Goal: Task Accomplishment & Management: Complete application form

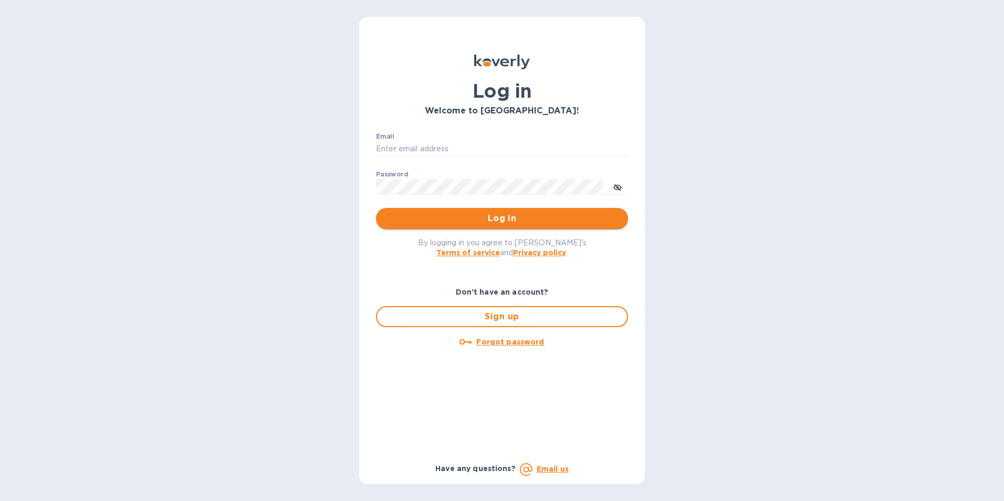
type input "[PERSON_NAME][EMAIL_ADDRESS][DOMAIN_NAME]"
click at [567, 216] on span "Log in" at bounding box center [502, 218] width 235 height 13
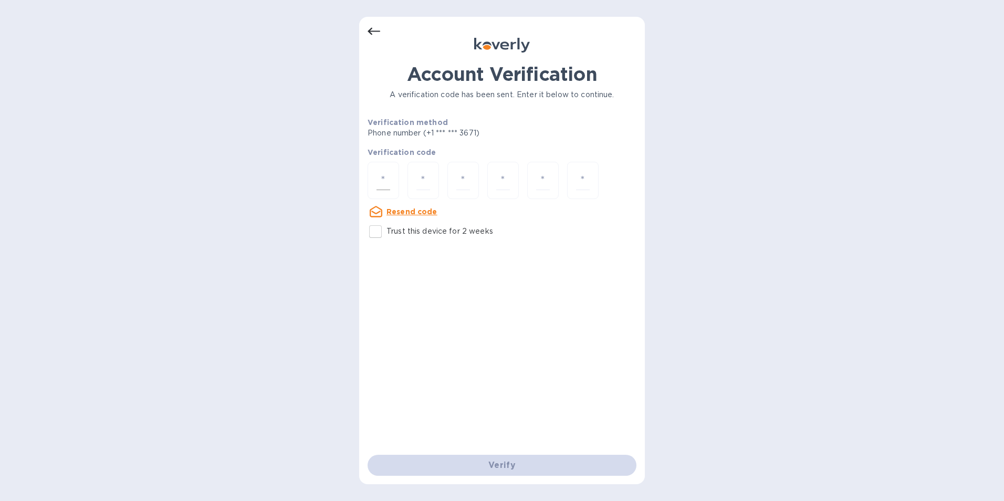
click at [392, 180] on div at bounding box center [384, 180] width 32 height 37
type input "6"
type input "8"
type input "6"
type input "0"
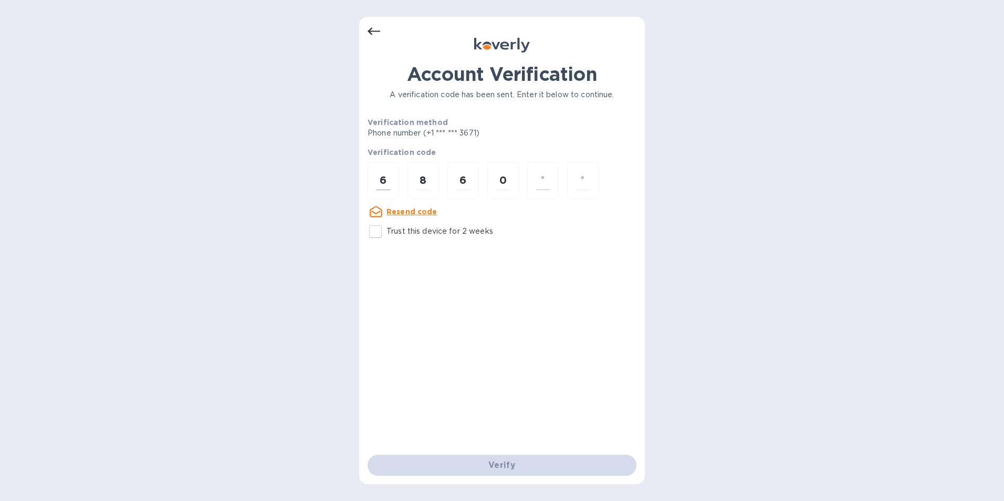
type input "5"
type input "8"
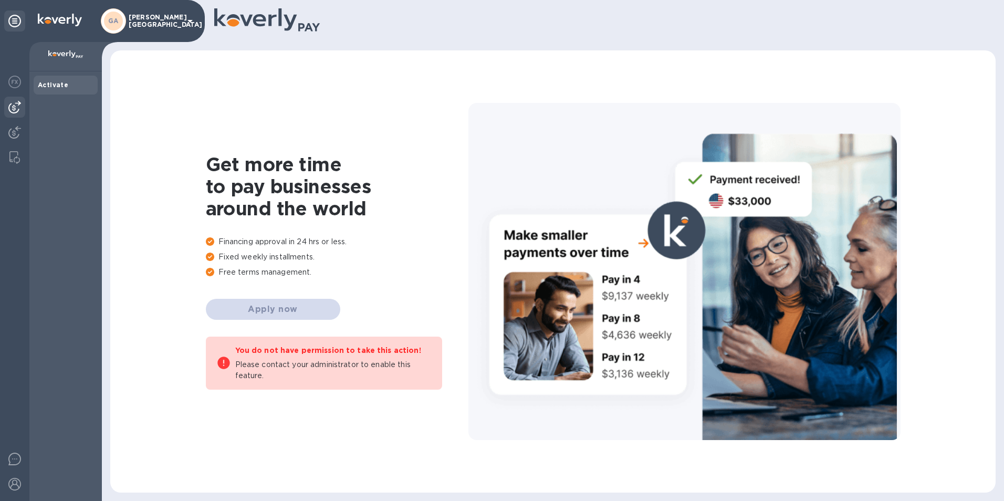
click at [16, 109] on img at bounding box center [14, 107] width 13 height 13
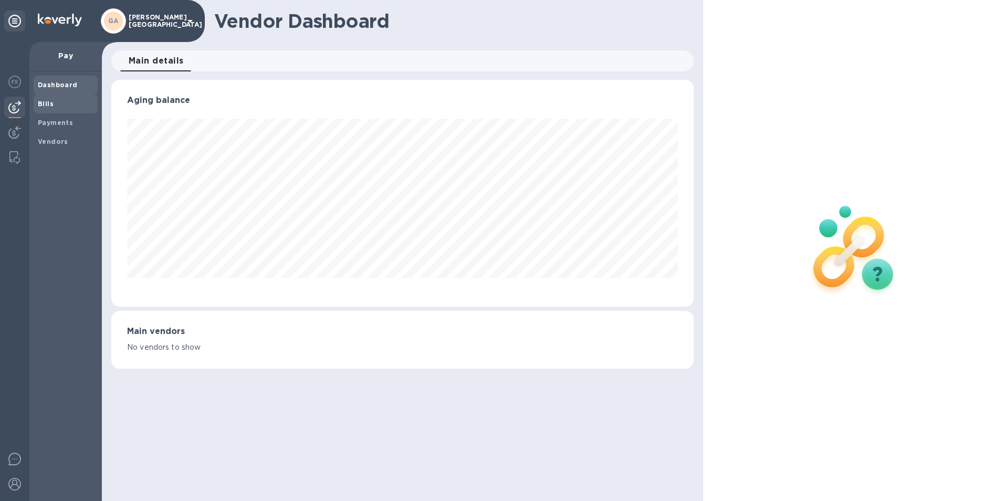
scroll to position [227, 583]
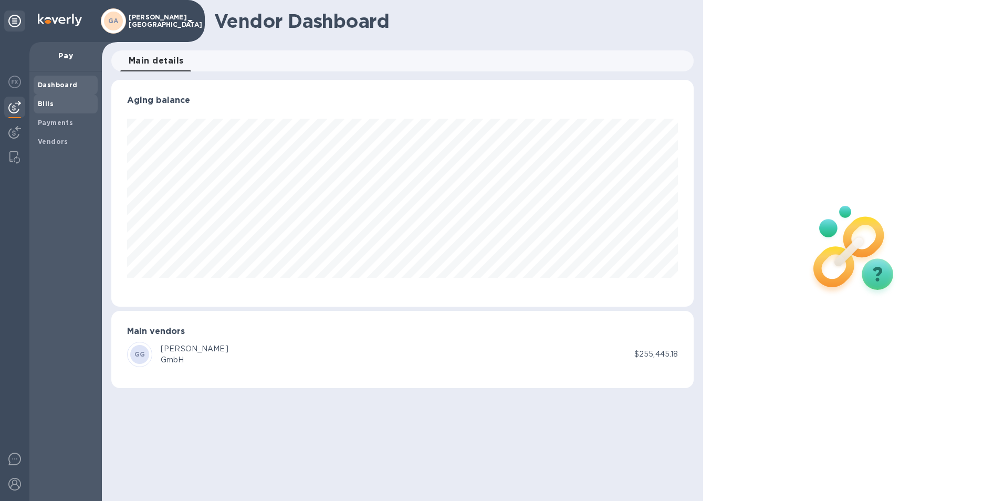
click at [45, 104] on b "Bills" at bounding box center [46, 104] width 16 height 8
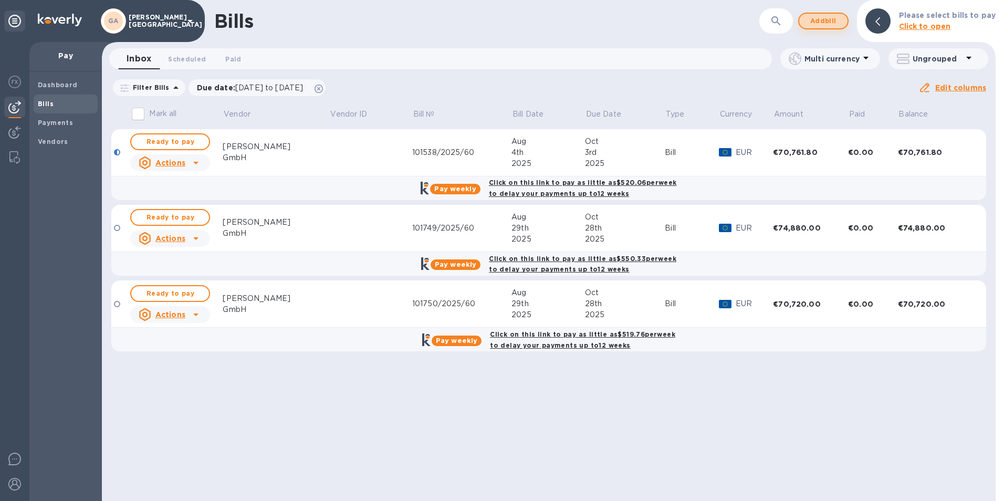
click at [821, 24] on span "Add bill" at bounding box center [824, 21] width 32 height 13
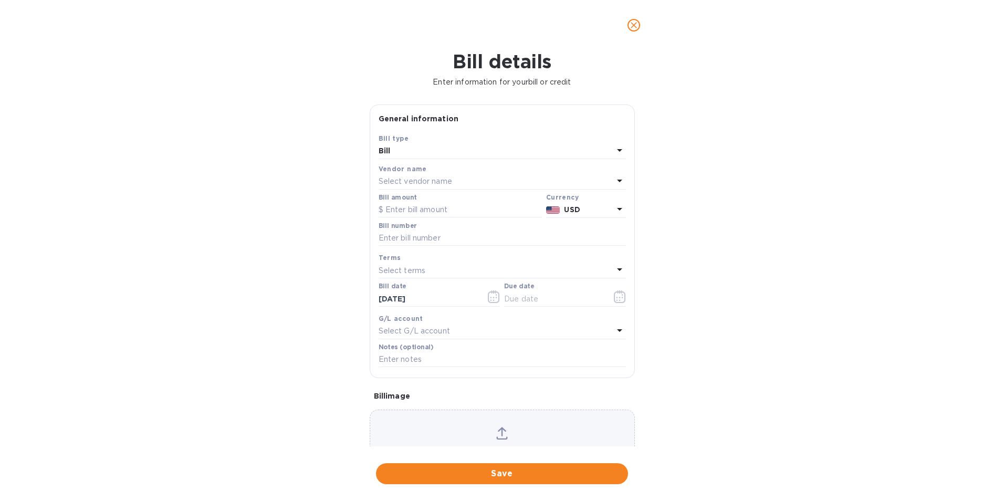
click at [404, 180] on p "Select vendor name" at bounding box center [416, 181] width 74 height 11
click at [438, 233] on div "Gabriel-Glas GmbH" at bounding box center [498, 241] width 231 height 19
click at [437, 212] on input "text" at bounding box center [460, 210] width 163 height 16
type input "90,483.20"
click at [411, 236] on input "text" at bounding box center [502, 239] width 247 height 16
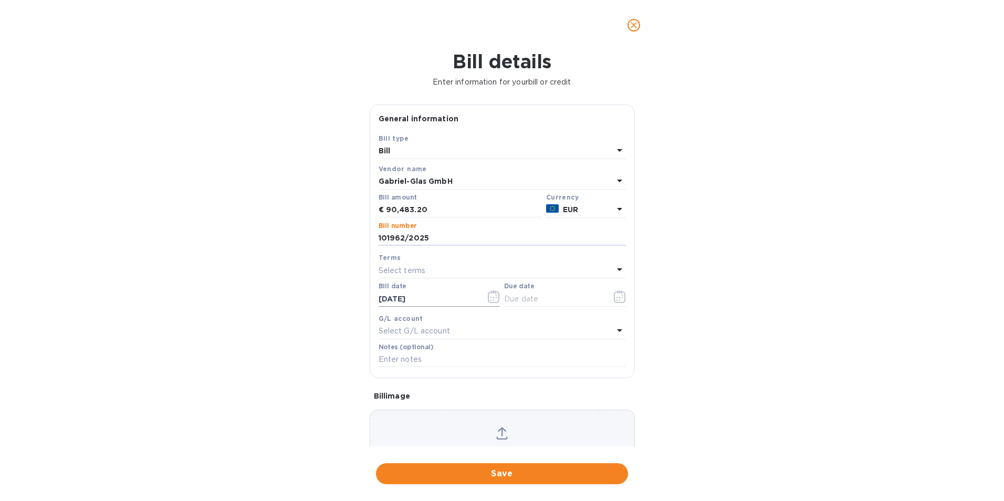
type input "101962/2025"
click at [423, 304] on input "09/26/2025" at bounding box center [428, 299] width 99 height 16
click at [494, 303] on icon "button" at bounding box center [494, 296] width 12 height 13
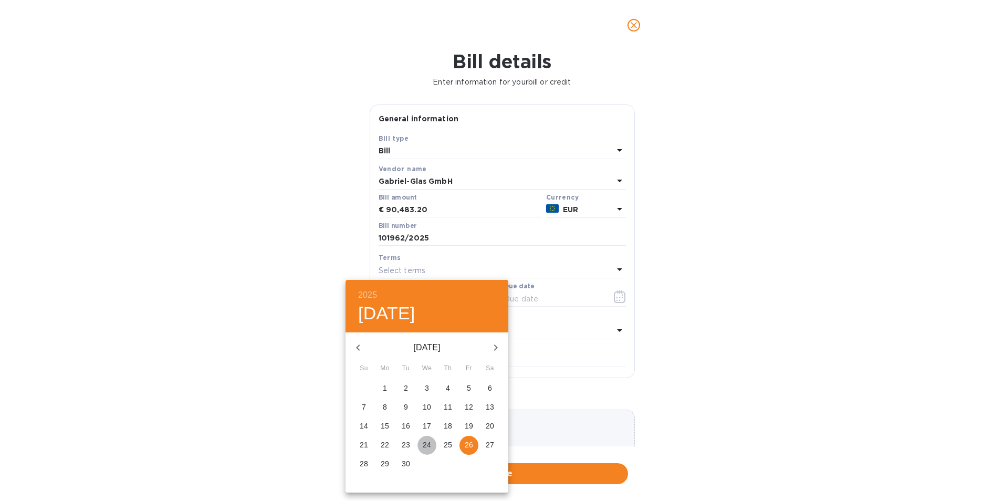
click at [424, 442] on p "24" at bounding box center [427, 445] width 8 height 11
type input "09/24/2025"
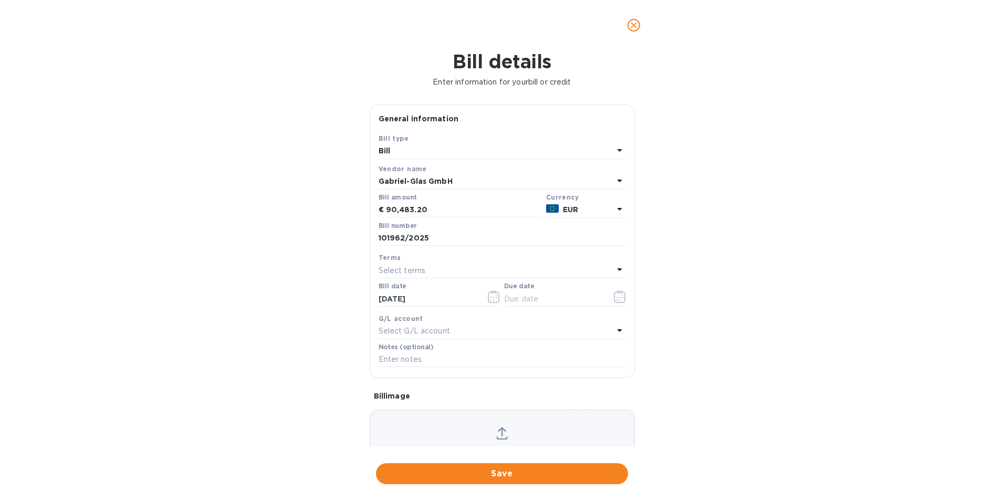
click at [452, 274] on div "Select terms" at bounding box center [496, 270] width 235 height 15
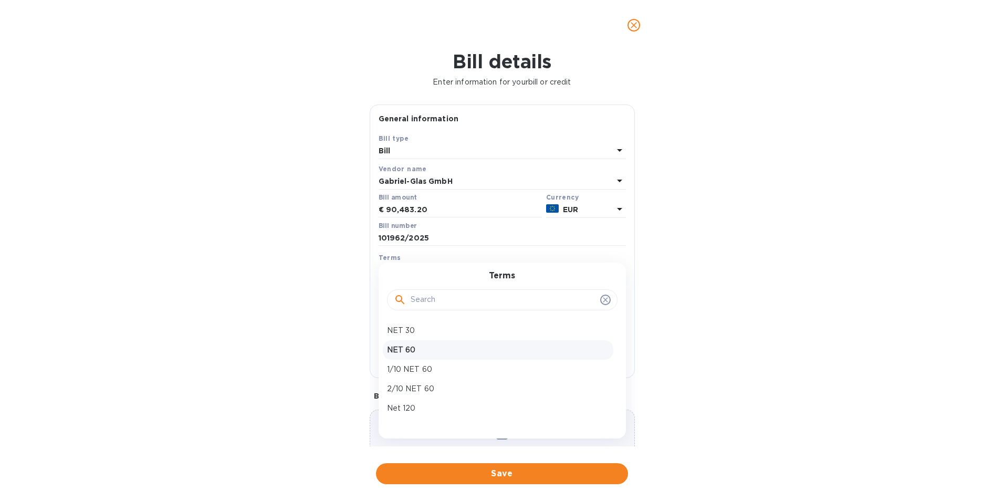
click at [433, 352] on p "NET 60" at bounding box center [498, 350] width 222 height 11
type input "11/23/2025"
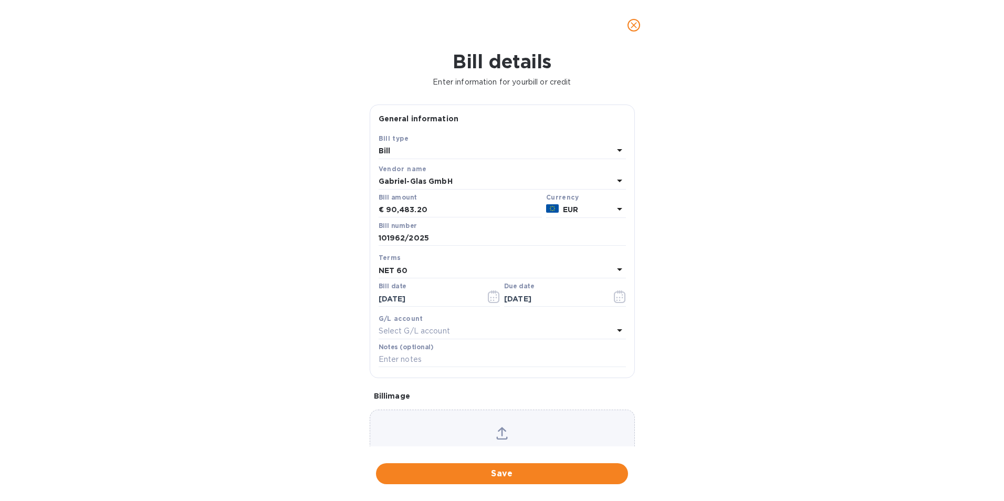
click at [442, 324] on div "Select G/L account" at bounding box center [496, 331] width 235 height 15
click at [738, 335] on div "Bill details Enter information for your bill or credit General information Save…" at bounding box center [502, 275] width 1004 height 451
click at [546, 359] on input "text" at bounding box center [502, 360] width 247 height 16
click at [802, 279] on div "Bill details Enter information for your bill or credit General information Save…" at bounding box center [502, 275] width 1004 height 451
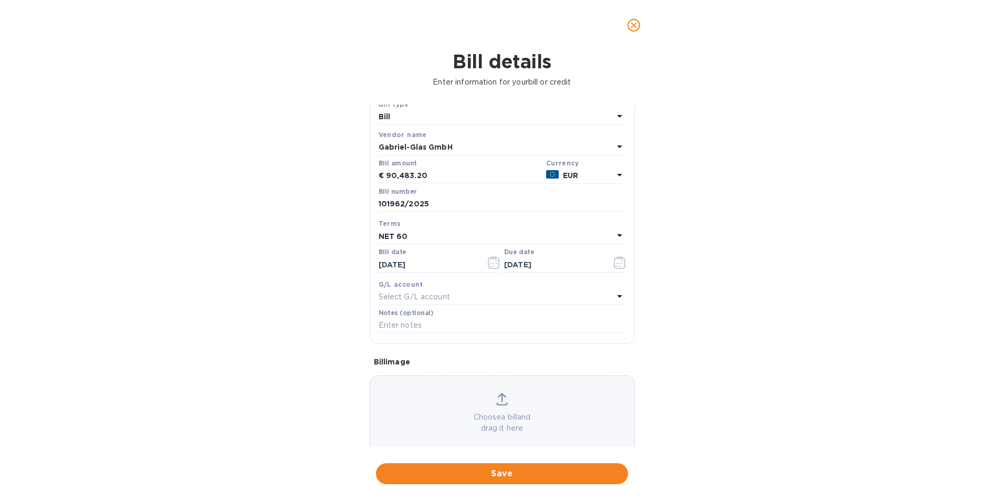
scroll to position [51, 0]
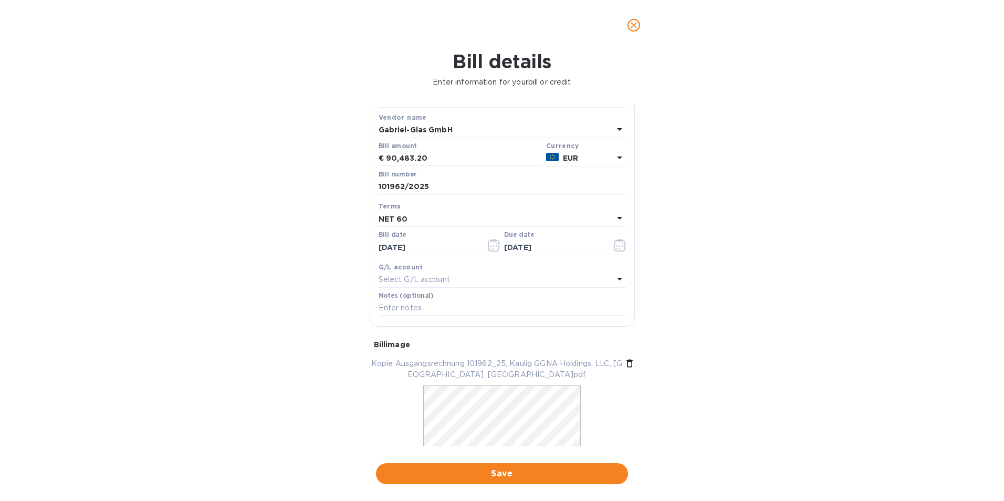
click at [483, 188] on input "101962/2025" at bounding box center [502, 187] width 247 height 16
type input "101962/2025/60"
click at [736, 240] on div "Bill details Enter information for your bill or credit General information Save…" at bounding box center [502, 275] width 1004 height 451
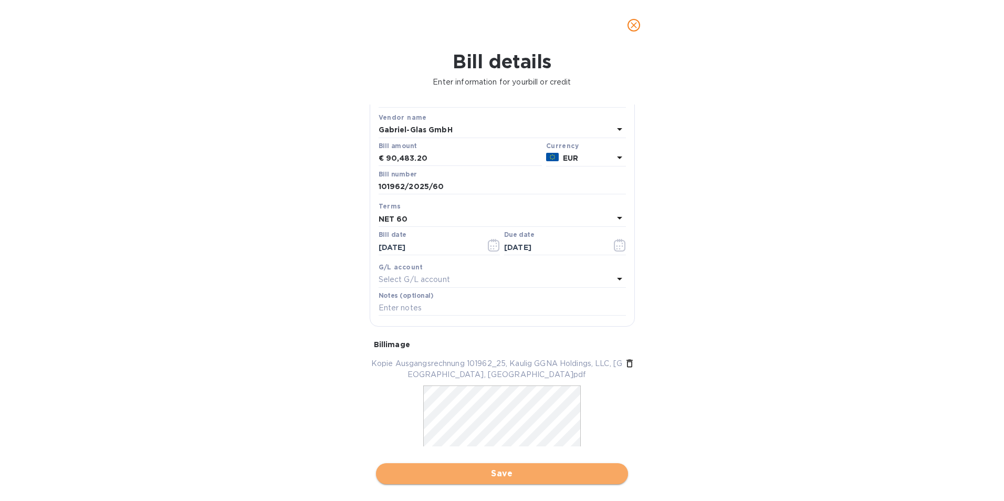
click at [447, 471] on span "Save" at bounding box center [502, 474] width 235 height 13
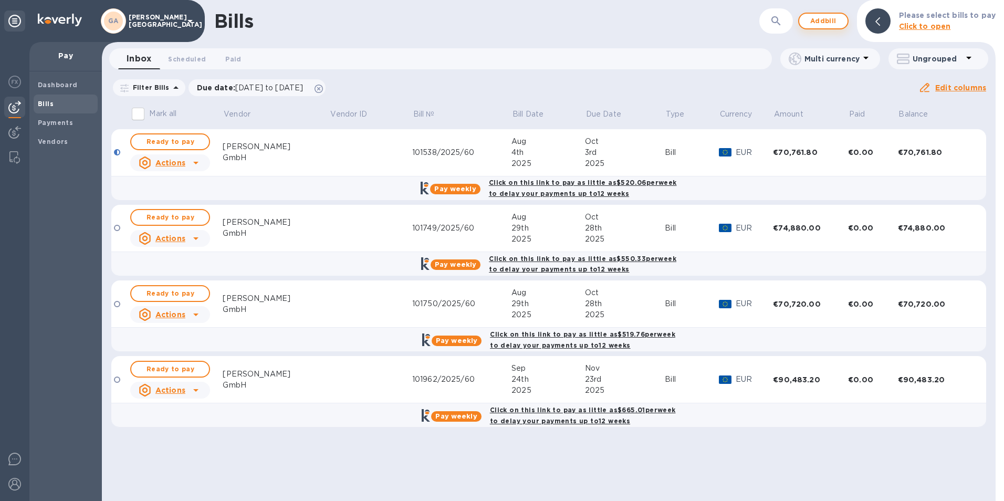
click at [824, 25] on span "Add bill" at bounding box center [824, 21] width 32 height 13
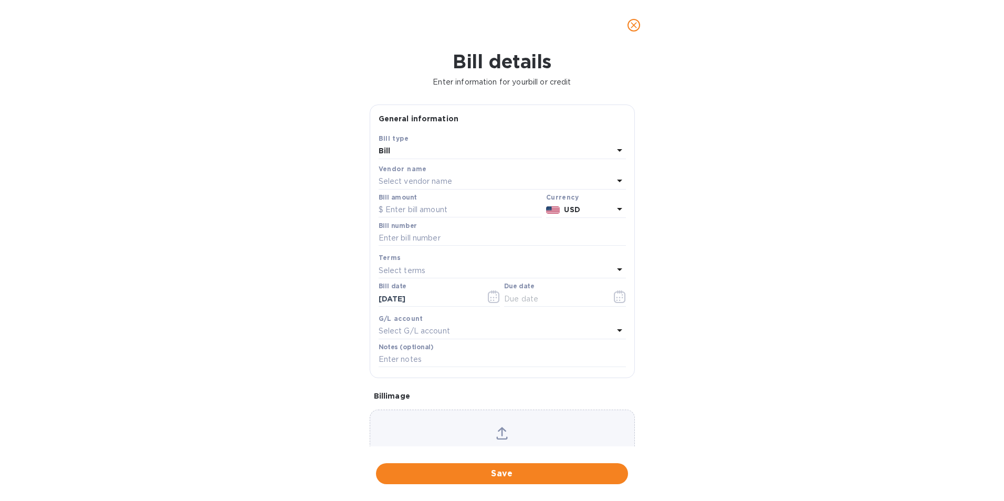
click at [434, 181] on p "Select vendor name" at bounding box center [416, 181] width 74 height 11
click at [446, 248] on div "Gabriel-Glas GmbH" at bounding box center [498, 241] width 231 height 19
click at [420, 212] on input "text" at bounding box center [460, 210] width 163 height 16
type input "68,389.60"
click at [472, 232] on input "text" at bounding box center [502, 239] width 247 height 16
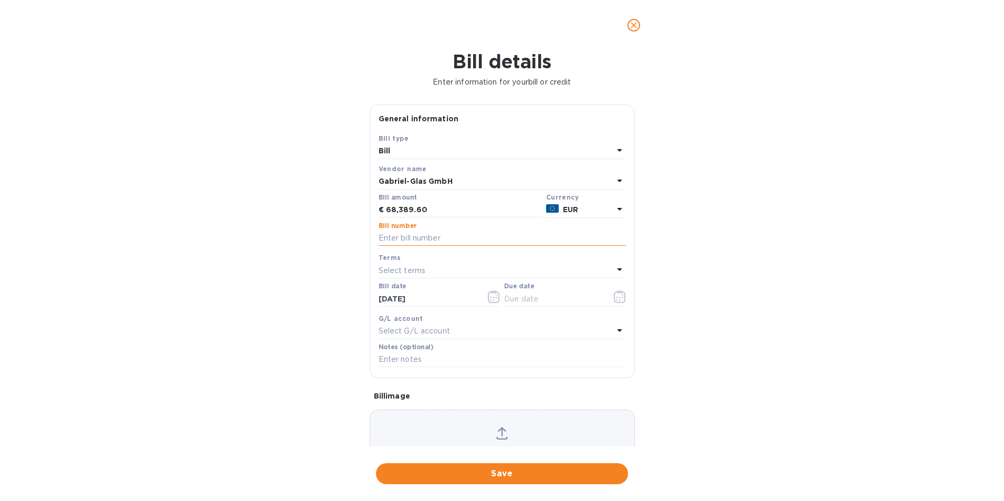
type input "101962/2025/60"
type input "11/23/2025"
click at [400, 237] on input "101962/2025/60" at bounding box center [502, 239] width 247 height 16
type input "101969/2025/60"
click at [419, 302] on input "09/26/2025" at bounding box center [428, 299] width 99 height 16
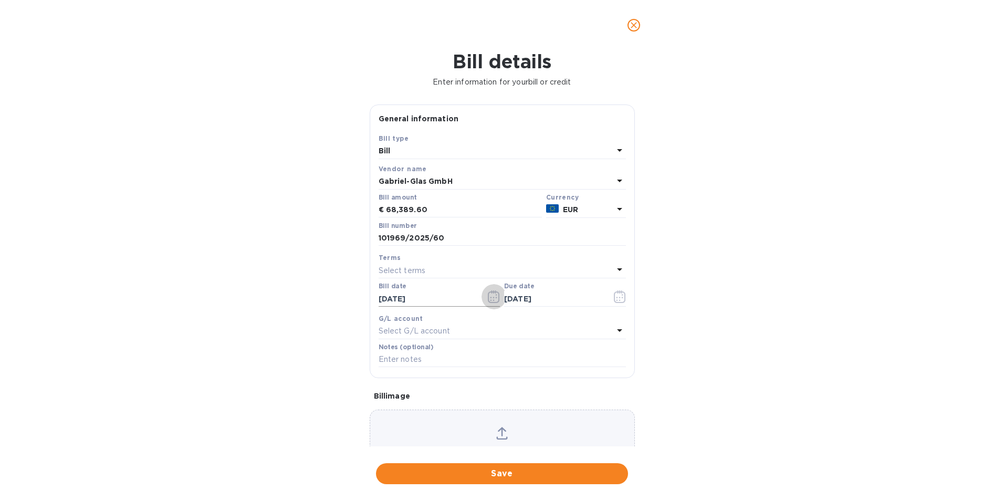
click at [494, 297] on icon "button" at bounding box center [494, 296] width 12 height 13
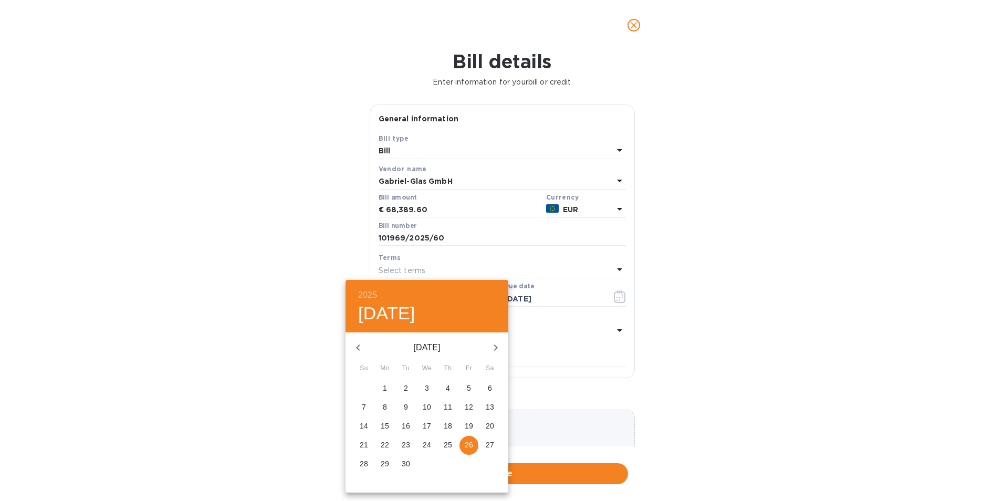
click at [422, 445] on span "24" at bounding box center [427, 445] width 19 height 11
type input "09/24/2025"
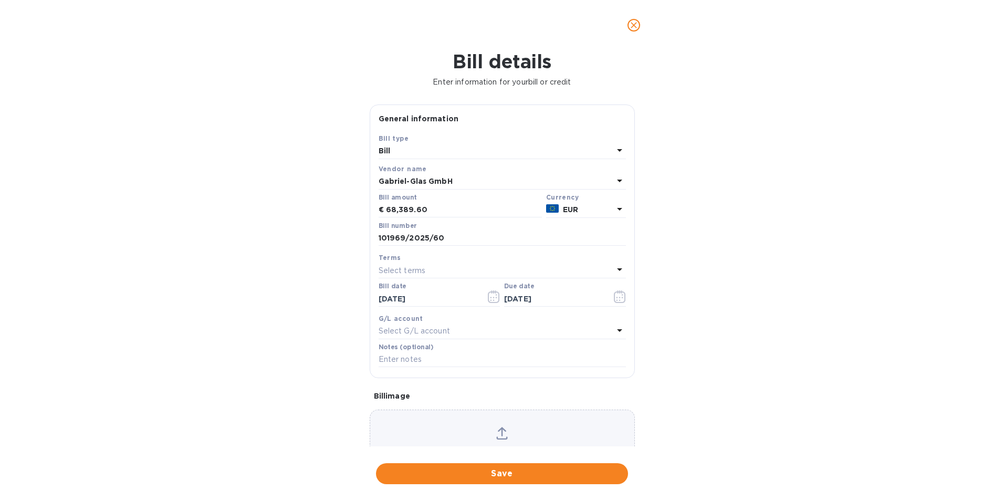
click at [459, 271] on div "Select terms" at bounding box center [496, 270] width 235 height 15
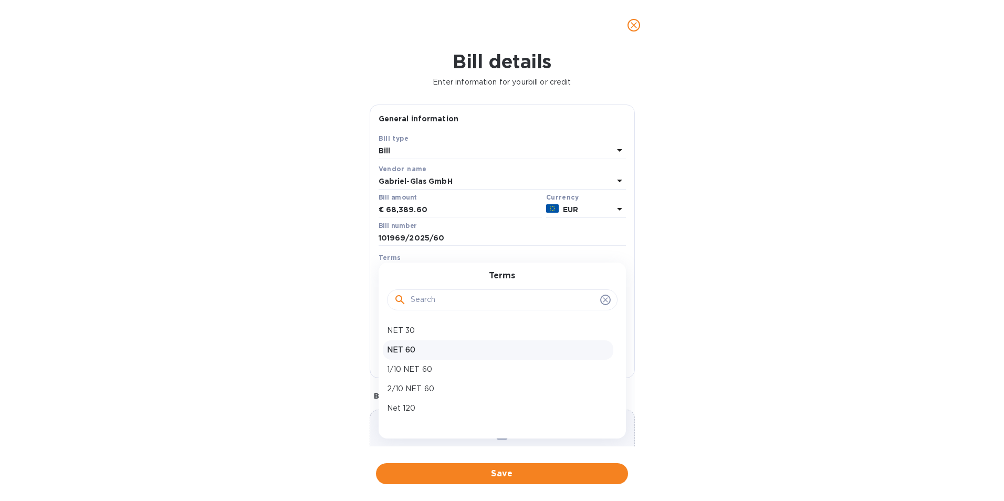
click at [455, 345] on p "NET 60" at bounding box center [498, 350] width 222 height 11
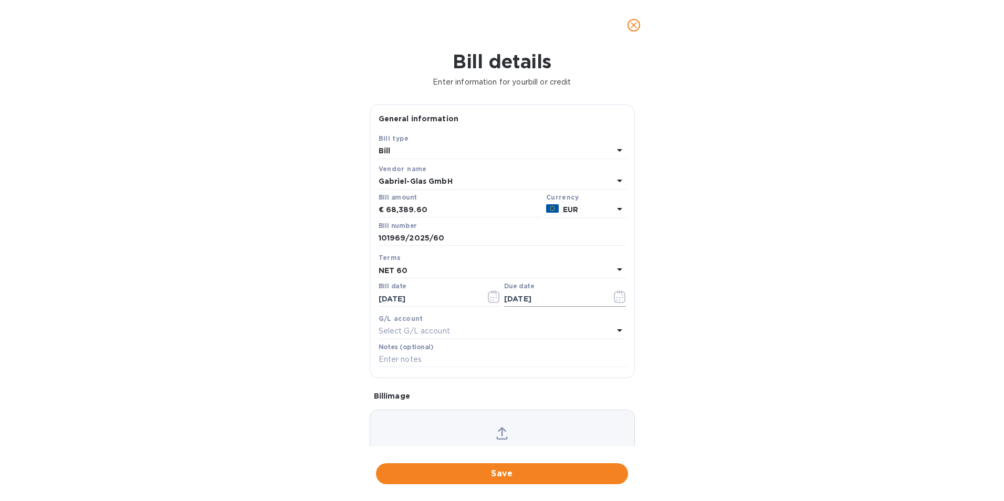
click at [565, 299] on input "11/23/2025" at bounding box center [553, 299] width 99 height 16
type input "1_/__/____"
click at [435, 266] on div "Select terms" at bounding box center [496, 270] width 235 height 15
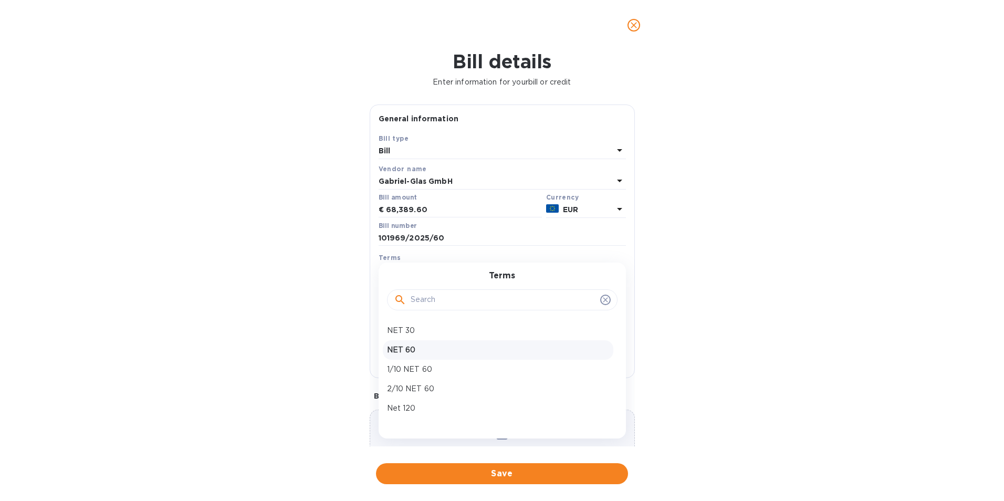
click at [443, 354] on p "NET 60" at bounding box center [498, 350] width 222 height 11
type input "11/23/2025"
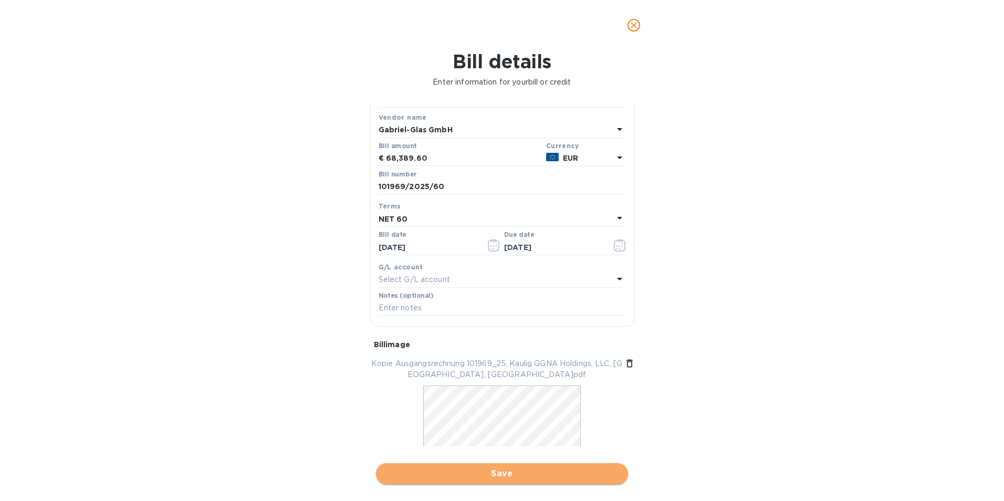
click at [496, 471] on span "Save" at bounding box center [502, 474] width 235 height 13
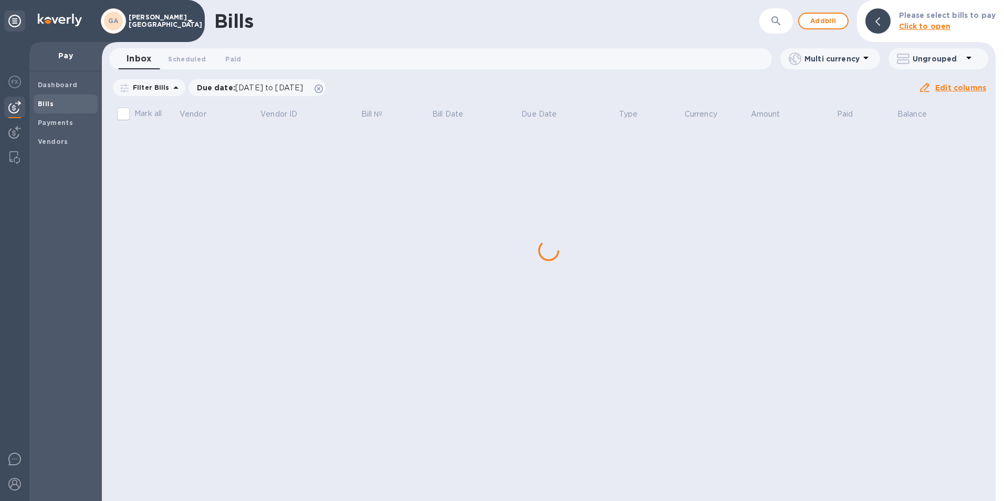
scroll to position [0, 0]
